Goal: Information Seeking & Learning: Learn about a topic

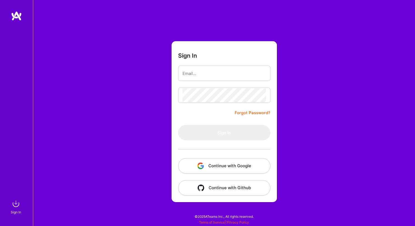
click at [216, 163] on button "Continue with Google" at bounding box center [224, 165] width 92 height 15
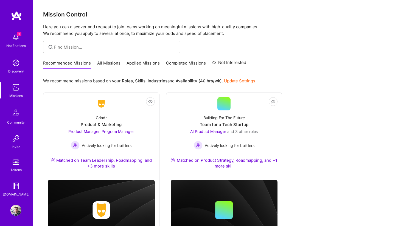
click at [18, 34] on span "1" at bounding box center [19, 34] width 4 height 4
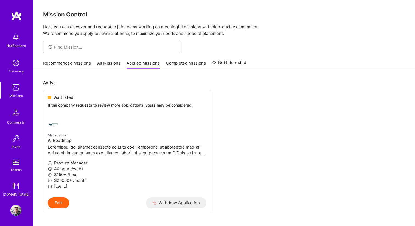
click at [19, 94] on div "Missions" at bounding box center [15, 96] width 13 height 6
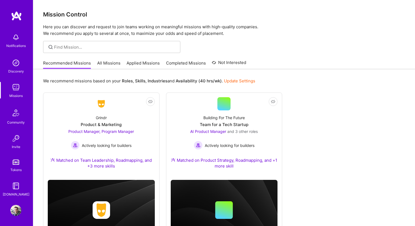
click at [116, 66] on link "All Missions" at bounding box center [108, 64] width 23 height 9
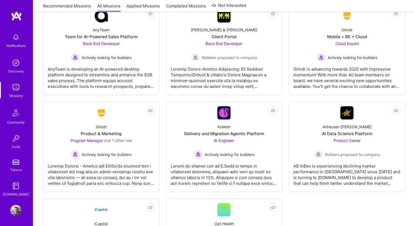
scroll to position [1523, 0]
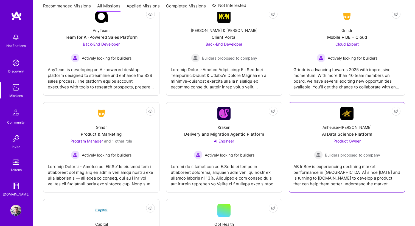
click at [336, 141] on span "Product Owner" at bounding box center [346, 140] width 27 height 5
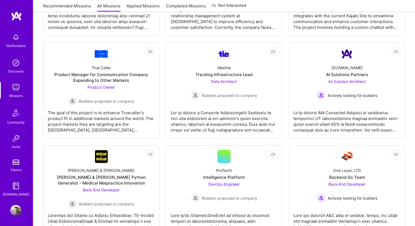
scroll to position [1182, 0]
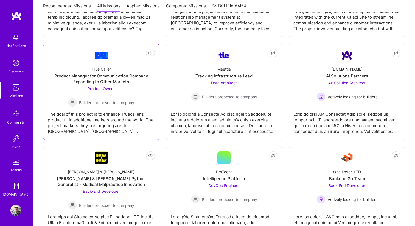
click at [126, 81] on div "Product Manager for Communication Company Expanding to Other Markets" at bounding box center [101, 79] width 107 height 12
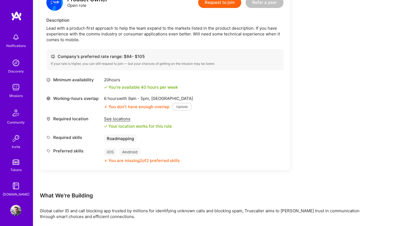
scroll to position [156, 0]
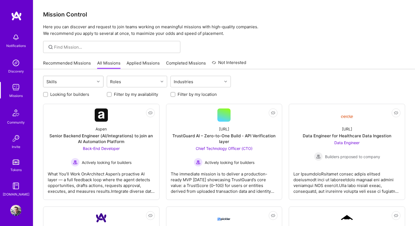
click at [87, 80] on div "Skills" at bounding box center [68, 81] width 51 height 11
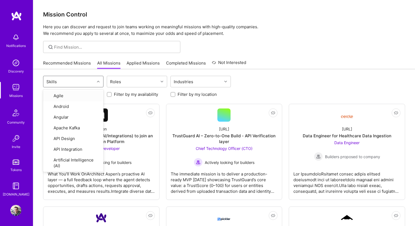
click at [98, 80] on icon at bounding box center [98, 81] width 3 height 3
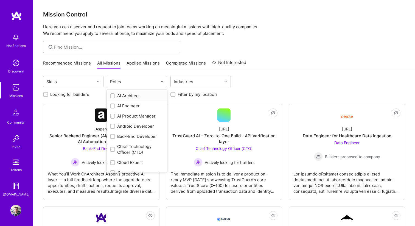
click at [133, 80] on div "Roles" at bounding box center [132, 81] width 51 height 11
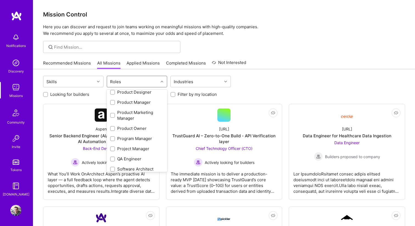
scroll to position [230, 0]
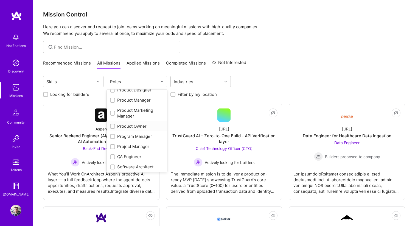
click at [115, 127] on div "Product Owner" at bounding box center [137, 126] width 54 height 6
checkbox input "true"
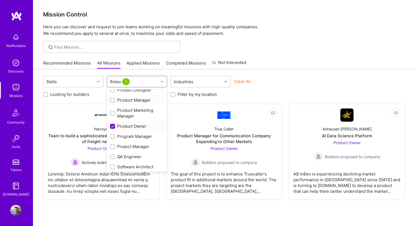
click at [113, 100] on input "checkbox" at bounding box center [113, 100] width 4 height 4
checkbox input "true"
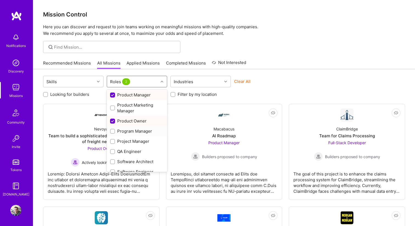
scroll to position [236, 0]
click at [122, 131] on div "Program Manager" at bounding box center [137, 130] width 54 height 6
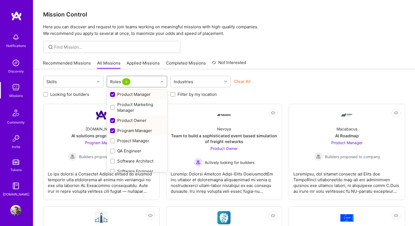
click at [122, 131] on div "Program Manager" at bounding box center [137, 130] width 54 height 6
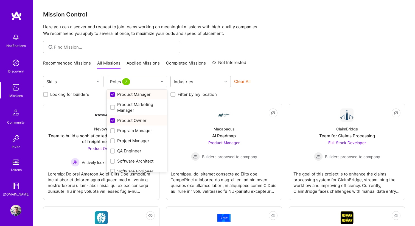
click at [122, 131] on div "Program Manager" at bounding box center [137, 130] width 54 height 6
checkbox input "true"
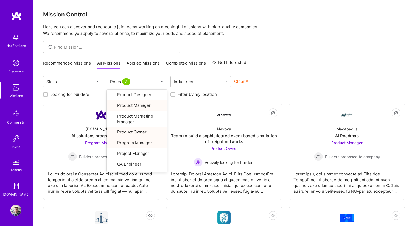
click at [307, 33] on p "Here you can discover and request to join teams working on meaningful missions …" at bounding box center [224, 30] width 362 height 13
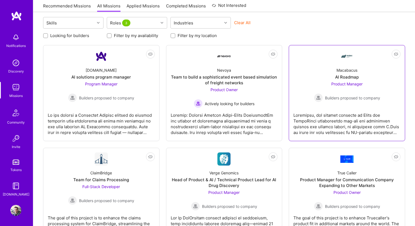
scroll to position [69, 0]
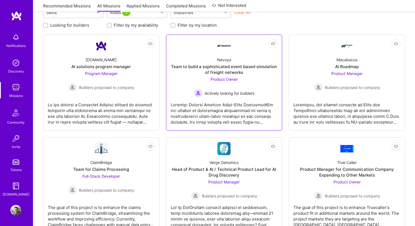
click at [221, 69] on div "Team to build a sophisticated event based simulation of freight networks" at bounding box center [224, 70] width 107 height 12
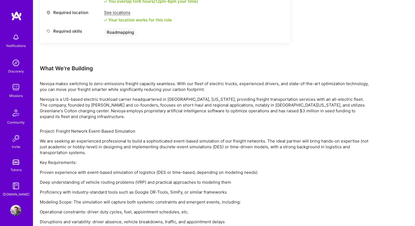
scroll to position [289, 0]
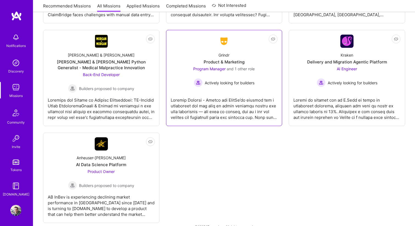
scroll to position [289, 0]
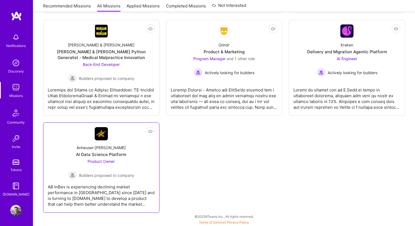
click at [106, 163] on span "Product Owner" at bounding box center [100, 161] width 27 height 5
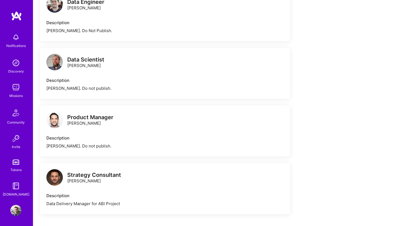
scroll to position [328, 0]
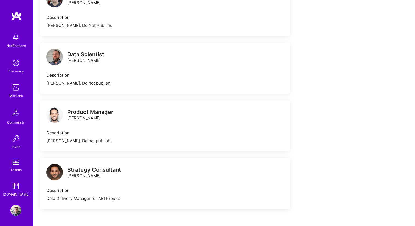
click at [78, 140] on div "[PERSON_NAME]. Do not publish." at bounding box center [164, 141] width 237 height 6
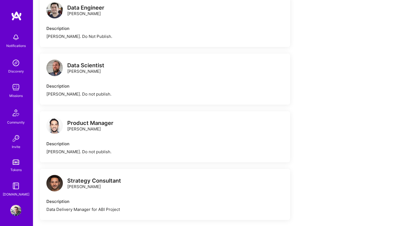
scroll to position [0, 0]
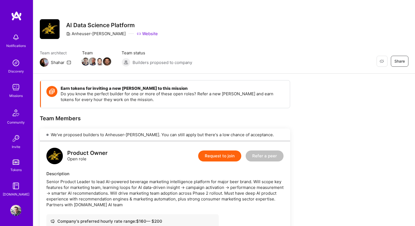
click at [17, 16] on img at bounding box center [16, 16] width 11 height 10
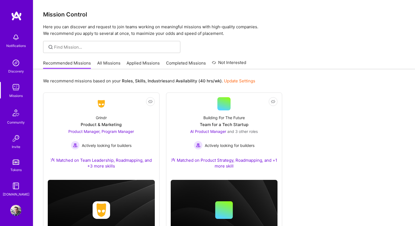
click at [108, 63] on link "All Missions" at bounding box center [108, 64] width 23 height 9
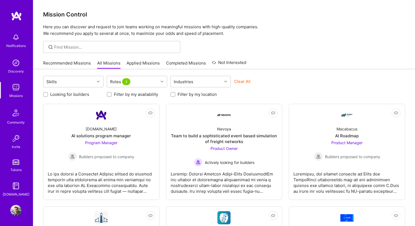
click at [186, 93] on label "Filter by my location" at bounding box center [196, 94] width 39 height 6
click at [175, 93] on input "Filter by my location" at bounding box center [173, 95] width 4 height 4
click at [175, 94] on div "Filter by my location" at bounding box center [200, 94] width 60 height 6
click at [171, 94] on input "Filter by my location" at bounding box center [173, 94] width 5 height 5
click at [172, 95] on input "Filter by my location" at bounding box center [173, 95] width 4 height 4
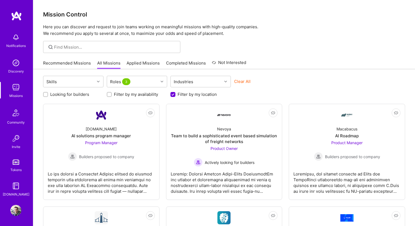
click at [172, 95] on input "Filter by my location" at bounding box center [173, 94] width 5 height 5
click at [172, 95] on input "Filter by my location" at bounding box center [173, 95] width 4 height 4
checkbox input "true"
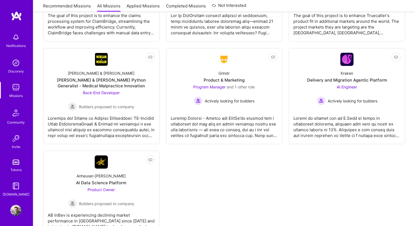
scroll to position [259, 0]
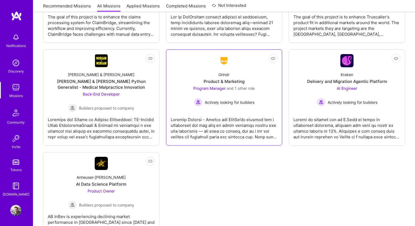
click at [239, 79] on div "Product & Marketing" at bounding box center [223, 81] width 41 height 6
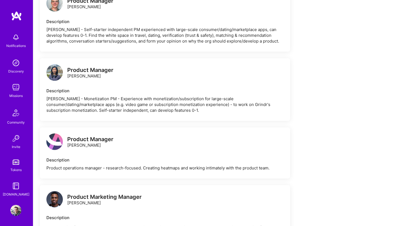
scroll to position [587, 0]
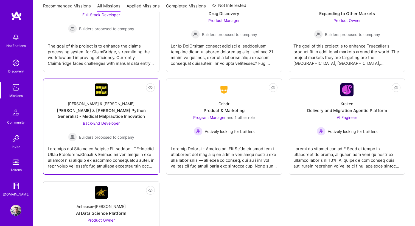
scroll to position [230, 0]
click at [150, 130] on div "[PERSON_NAME] & [PERSON_NAME] & [PERSON_NAME] Python Generalist - Medical Malpr…" at bounding box center [101, 119] width 107 height 45
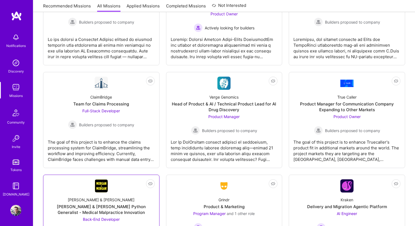
scroll to position [129, 0]
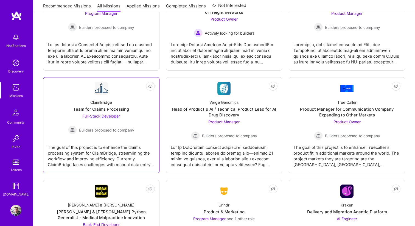
click at [96, 107] on div "Team for Claims Processing" at bounding box center [101, 109] width 56 height 6
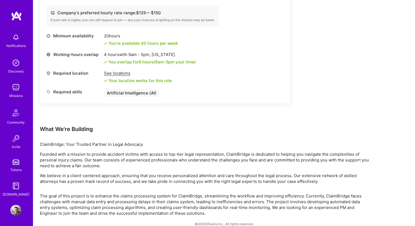
scroll to position [212, 0]
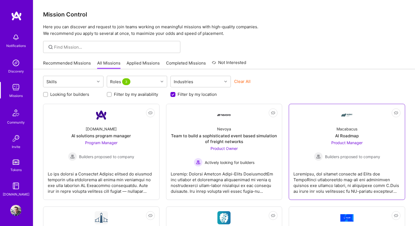
click at [357, 136] on div "AI Roadmap" at bounding box center [347, 136] width 24 height 6
